Goal: Task Accomplishment & Management: Use online tool/utility

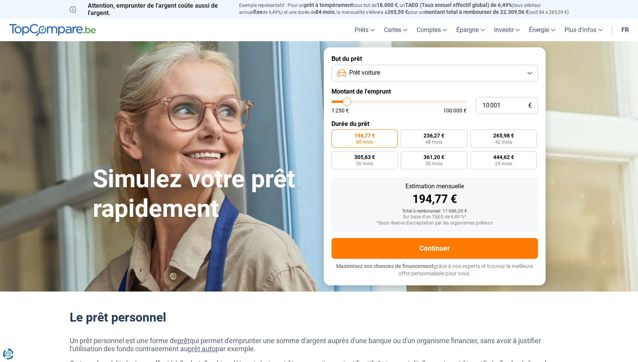
click at [427, 77] on button "Prêt voiture" at bounding box center [434, 73] width 206 height 17
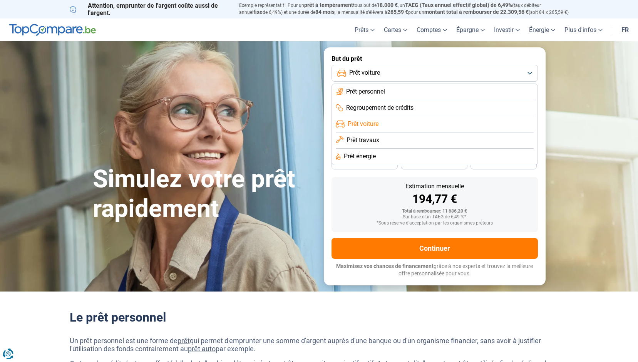
click at [427, 77] on button "Prêt voiture" at bounding box center [434, 73] width 206 height 17
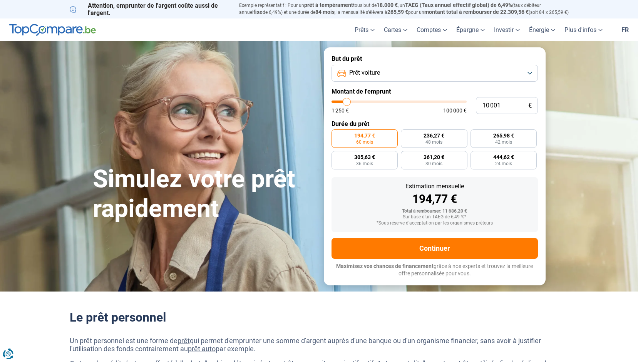
type input "11 250"
type input "11250"
type input "11 750"
type input "11750"
type input "12 000"
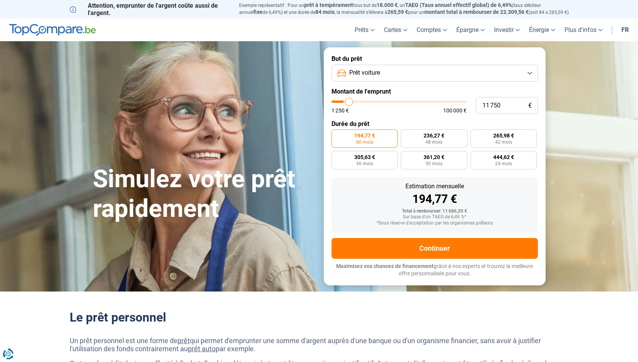
type input "12000"
type input "13 250"
type input "13250"
type input "14 000"
type input "14000"
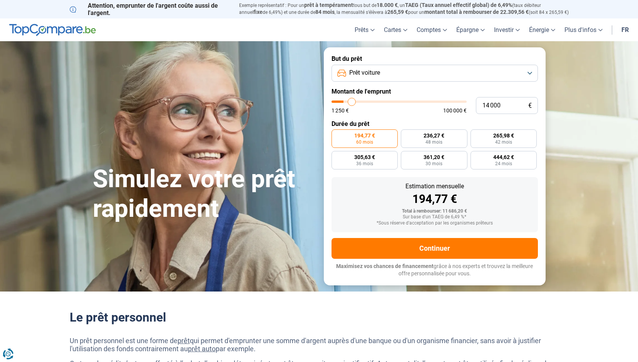
type input "14 250"
type input "14250"
type input "14 500"
type input "14500"
type input "14 750"
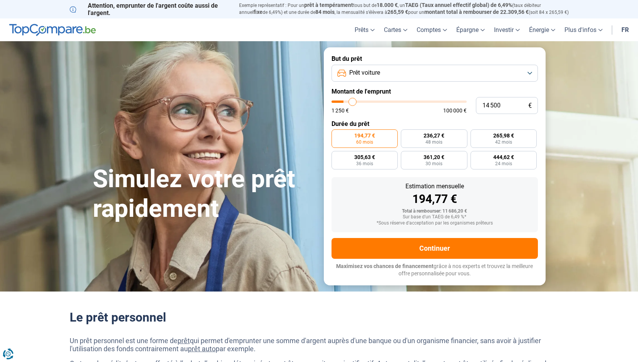
type input "14750"
type input "15 500"
type input "15500"
type input "16 000"
type input "16000"
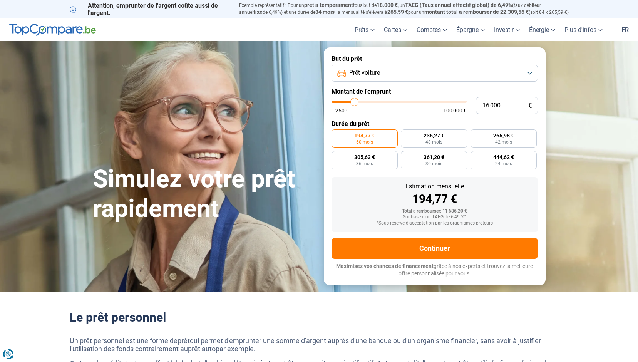
type input "16 250"
type input "16250"
type input "16 500"
type input "16500"
type input "17 250"
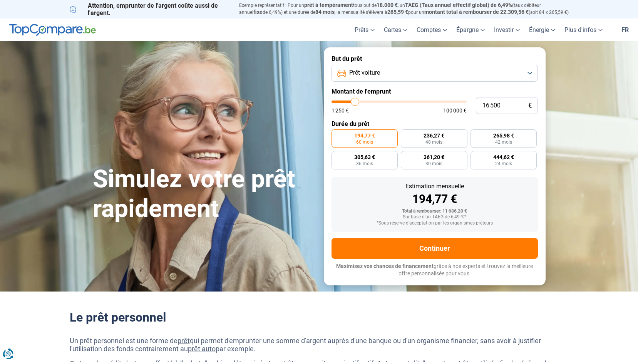
type input "17250"
type input "17 500"
type input "17500"
type input "18 000"
type input "18000"
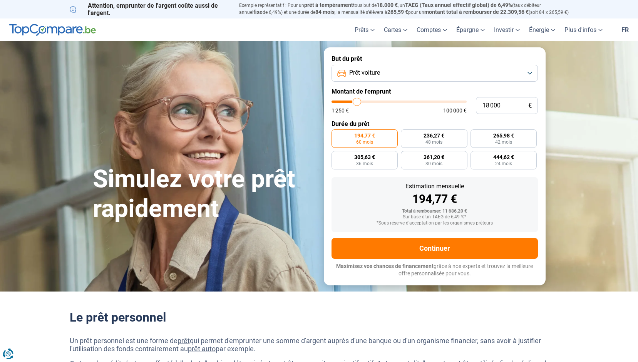
type input "18 750"
type input "18750"
type input "19 250"
type input "19250"
type input "19 750"
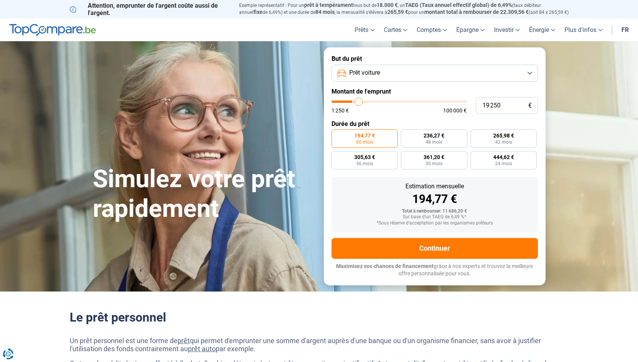
type input "19750"
type input "20 000"
type input "20000"
type input "20 500"
type input "20500"
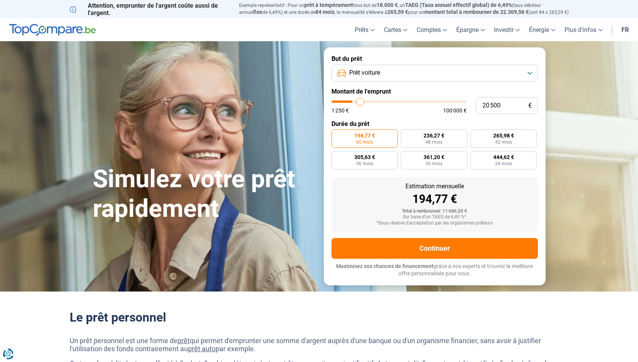
type input "21 250"
type input "21250"
type input "22 250"
type input "22250"
type input "22 750"
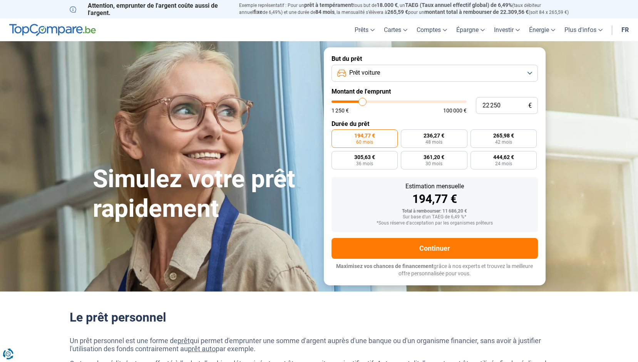
type input "22750"
type input "23 000"
type input "23000"
type input "23 500"
type input "23500"
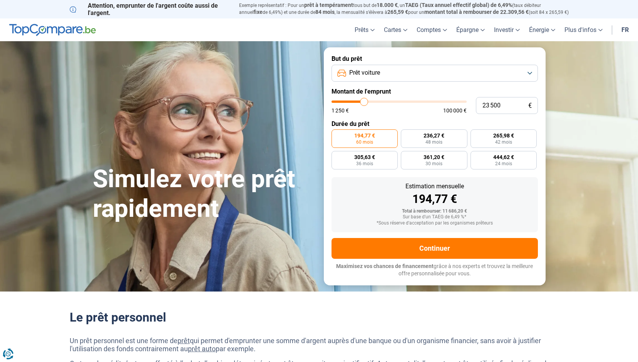
type input "24 250"
type input "24250"
type input "25 000"
type input "25000"
type input "25 750"
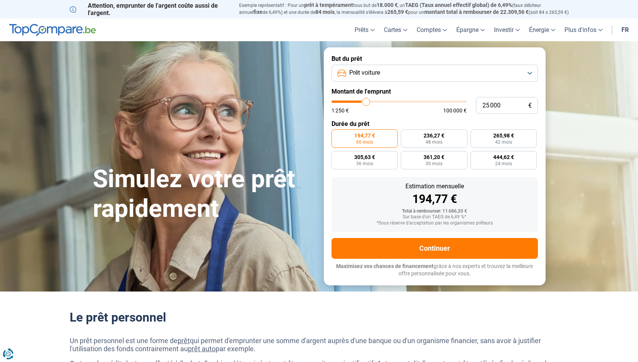
type input "25750"
type input "26 250"
type input "26250"
type input "27 250"
type input "27250"
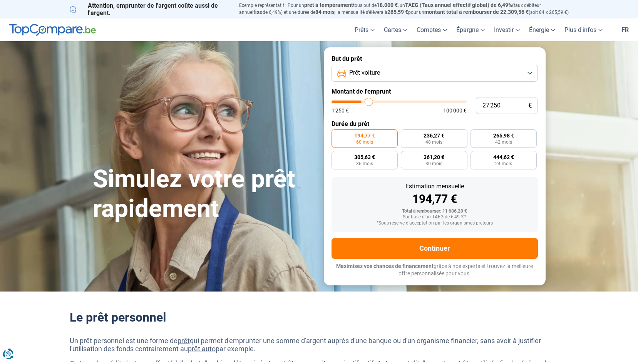
type input "28 000"
type input "28000"
type input "28 250"
type input "28250"
type input "28 750"
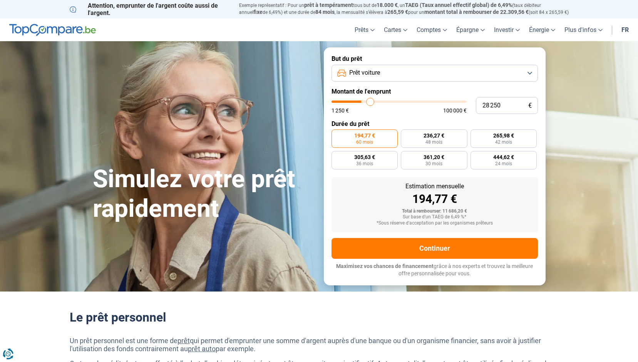
type input "28750"
type input "29 000"
type input "29000"
type input "29 500"
type input "29500"
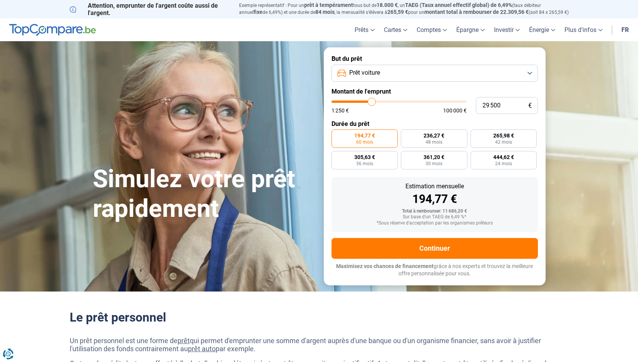
type input "29 750"
type input "29750"
type input "30 250"
drag, startPoint x: 348, startPoint y: 102, endPoint x: 372, endPoint y: 101, distance: 24.3
type input "30250"
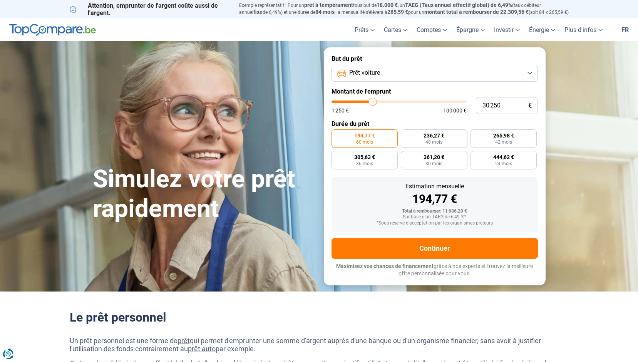
click at [372, 101] on input "range" at bounding box center [398, 101] width 135 height 2
radio input "false"
